Goal: Navigation & Orientation: Find specific page/section

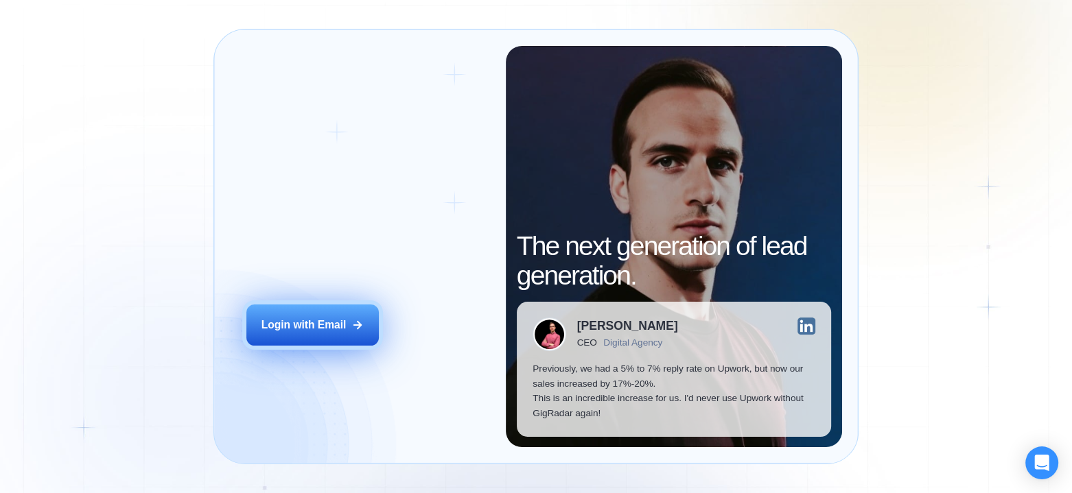
click at [351, 314] on button "Login with Email" at bounding box center [312, 326] width 132 height 42
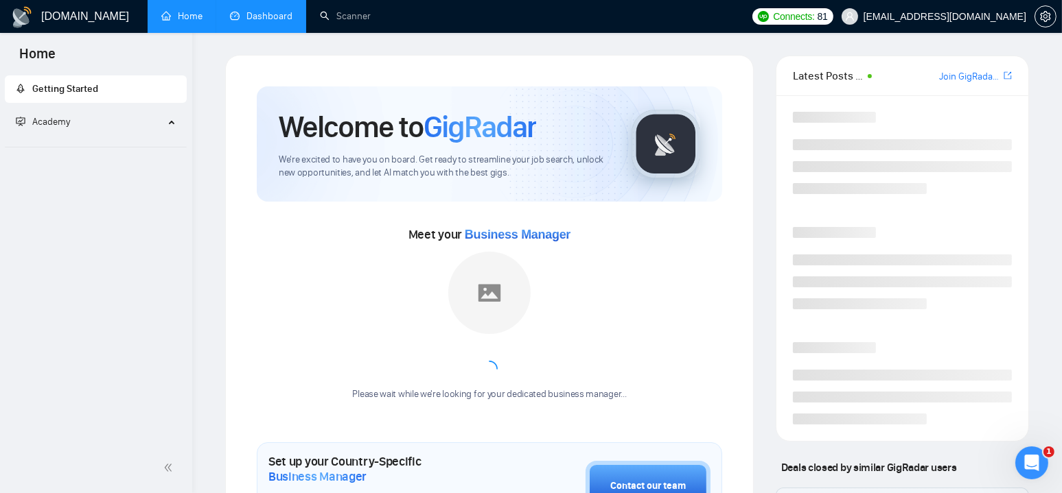
click at [262, 22] on link "Dashboard" at bounding box center [261, 16] width 62 height 12
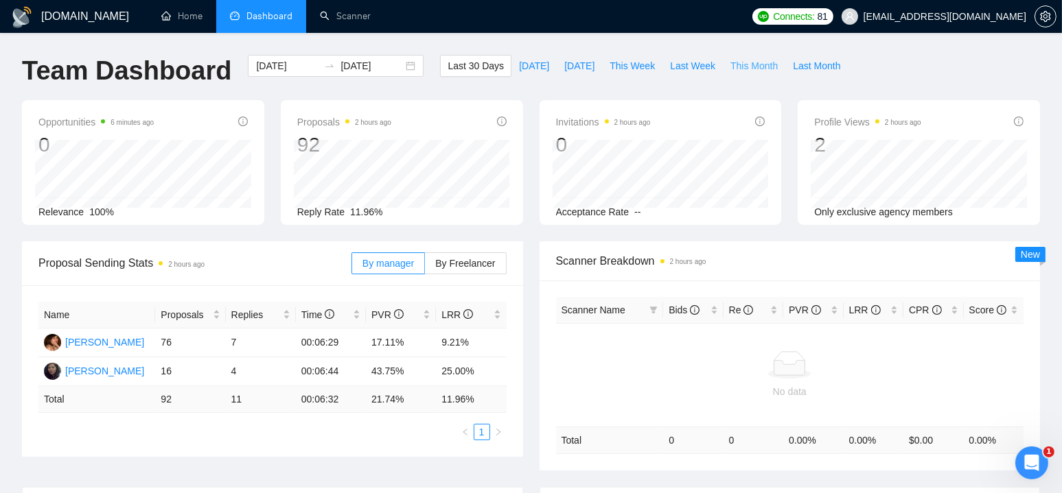
click at [742, 68] on span "This Month" at bounding box center [753, 65] width 47 height 15
type input "[DATE]"
